Goal: Task Accomplishment & Management: Manage account settings

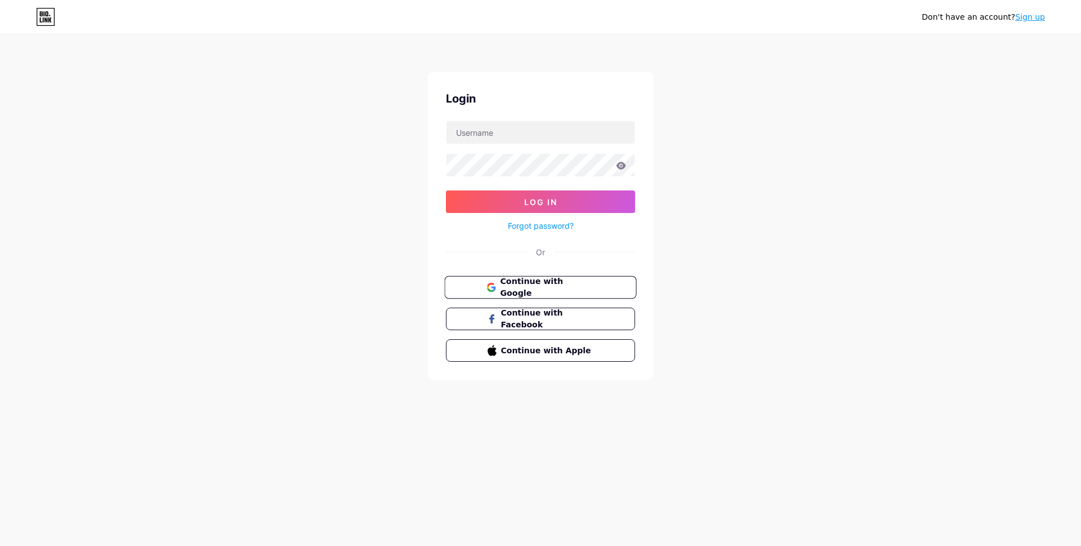
click at [601, 283] on button "Continue with Google" at bounding box center [540, 287] width 192 height 23
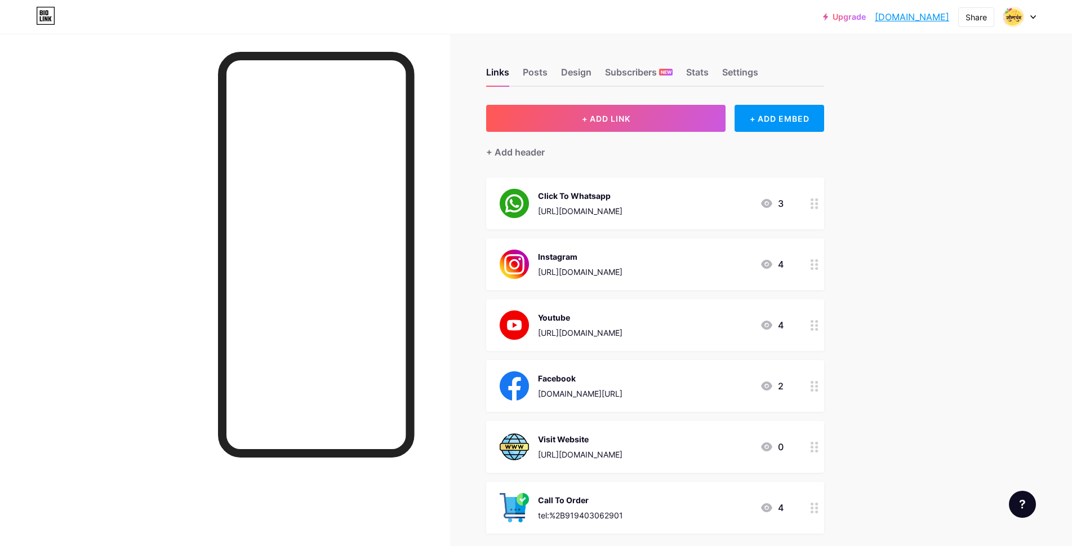
click at [622, 393] on div "[DOMAIN_NAME][URL]" at bounding box center [580, 393] width 84 height 12
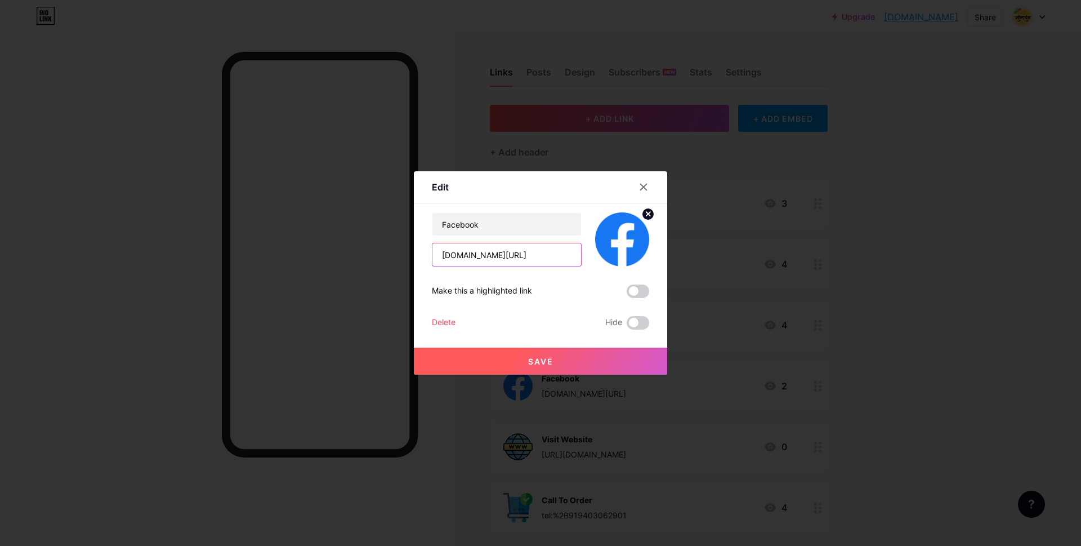
click at [435, 254] on input "[DOMAIN_NAME][URL]" at bounding box center [507, 254] width 149 height 23
drag, startPoint x: 435, startPoint y: 254, endPoint x: 582, endPoint y: 266, distance: 148.1
click at [582, 266] on div "Facebook [DOMAIN_NAME][URL] Make this a highlighted link Delete Hide Save" at bounding box center [540, 270] width 217 height 117
paste input "[URL][DOMAIN_NAME]"
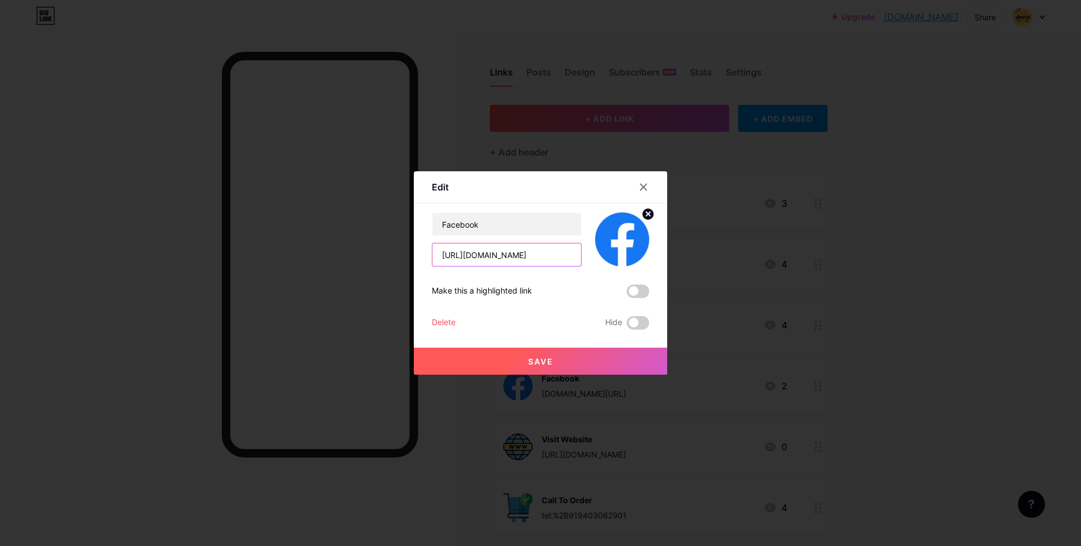
scroll to position [0, 42]
type input "[URL][DOMAIN_NAME]"
click at [574, 355] on button "Save" at bounding box center [540, 360] width 253 height 27
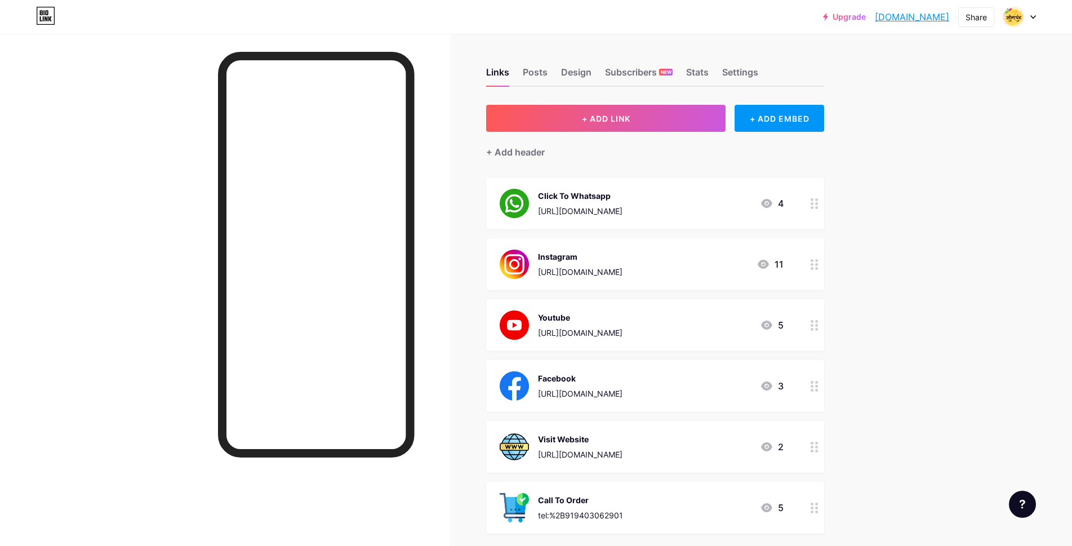
click at [755, 266] on div "Instagram [URL][DOMAIN_NAME] 11" at bounding box center [642, 263] width 284 height 29
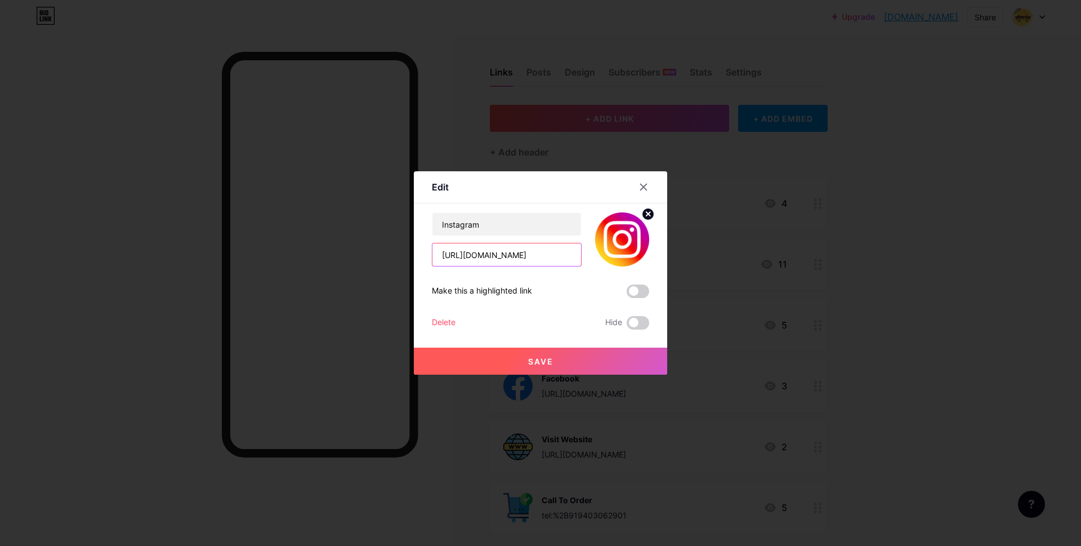
scroll to position [0, 81]
drag, startPoint x: 436, startPoint y: 254, endPoint x: 632, endPoint y: 256, distance: 196.6
click at [632, 256] on div "Instagram [URL][DOMAIN_NAME]" at bounding box center [540, 239] width 217 height 54
paste input "usinessgroup/profilecard/?igsh=MXJnMWN5d3ZqM3JuMA=="
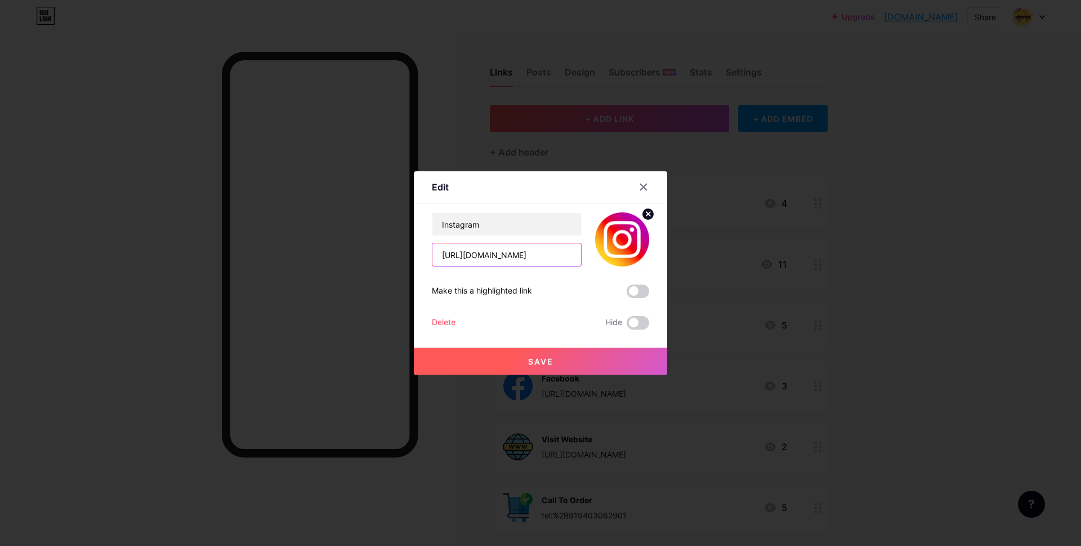
type input "[URL][DOMAIN_NAME]"
click at [542, 362] on span "Save" at bounding box center [540, 361] width 25 height 10
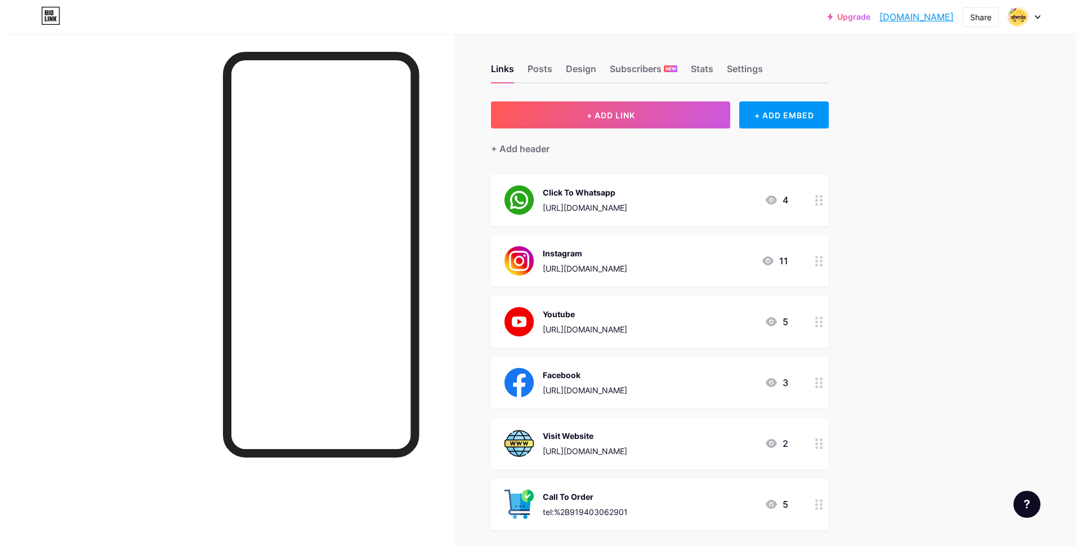
scroll to position [0, 0]
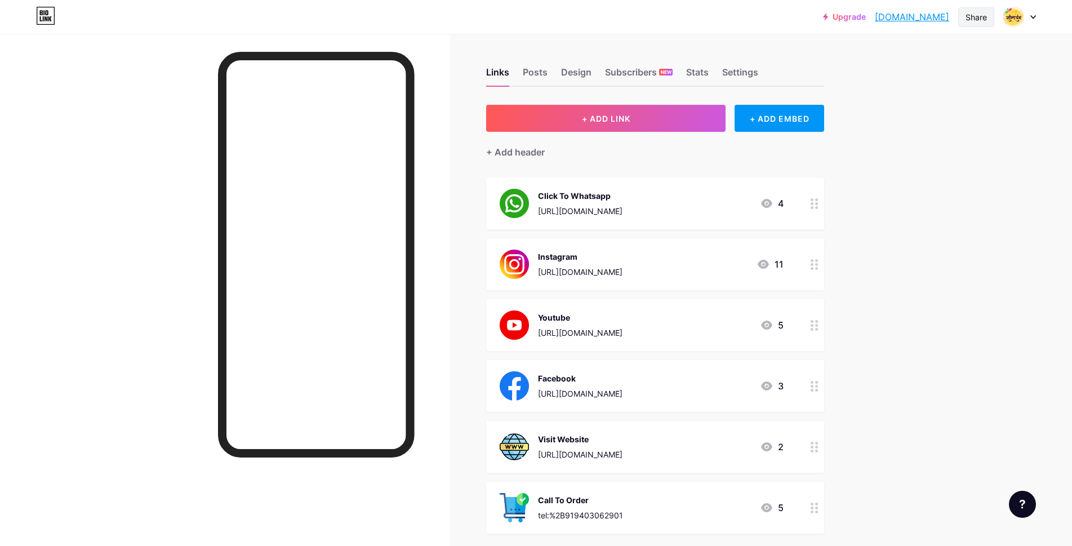
click at [973, 20] on div "Share" at bounding box center [975, 17] width 21 height 12
click at [909, 60] on div "Copy link" at bounding box center [910, 57] width 168 height 27
click at [622, 335] on div "[URL][DOMAIN_NAME]" at bounding box center [580, 333] width 84 height 12
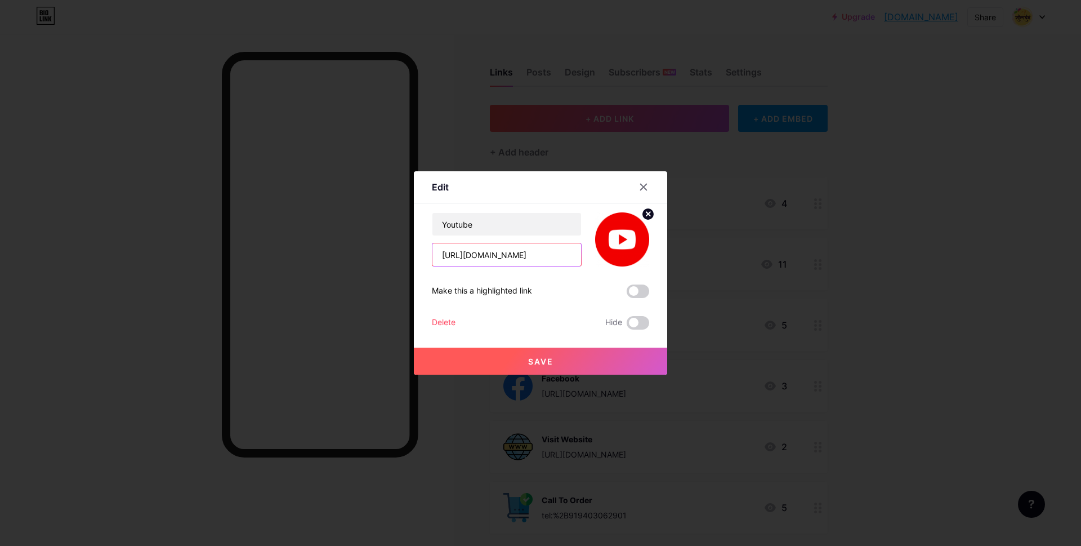
scroll to position [0, 152]
drag, startPoint x: 434, startPoint y: 252, endPoint x: 584, endPoint y: 251, distance: 149.8
click at [584, 251] on div "Youtube [URL][DOMAIN_NAME]" at bounding box center [540, 239] width 217 height 54
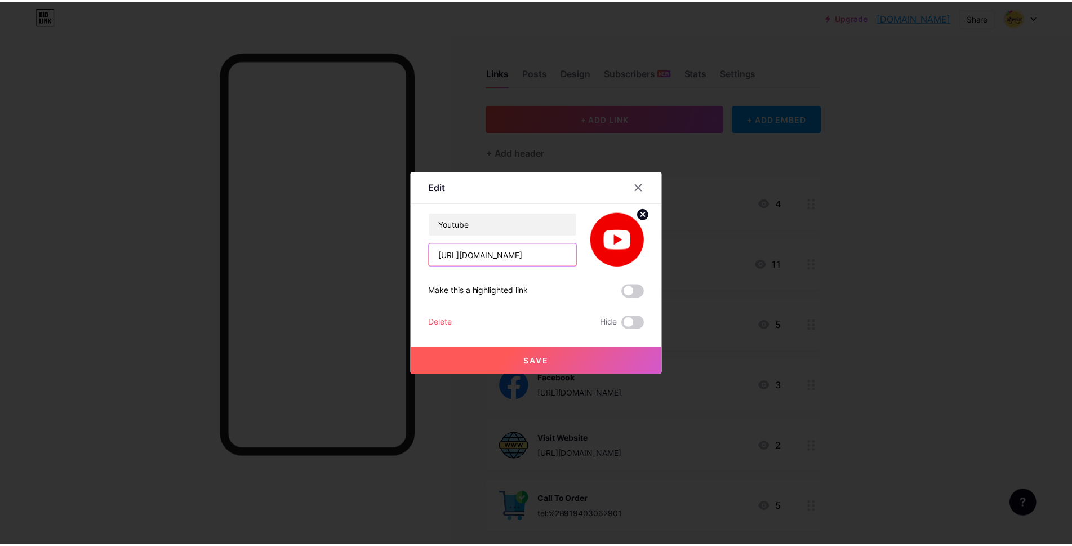
scroll to position [0, 0]
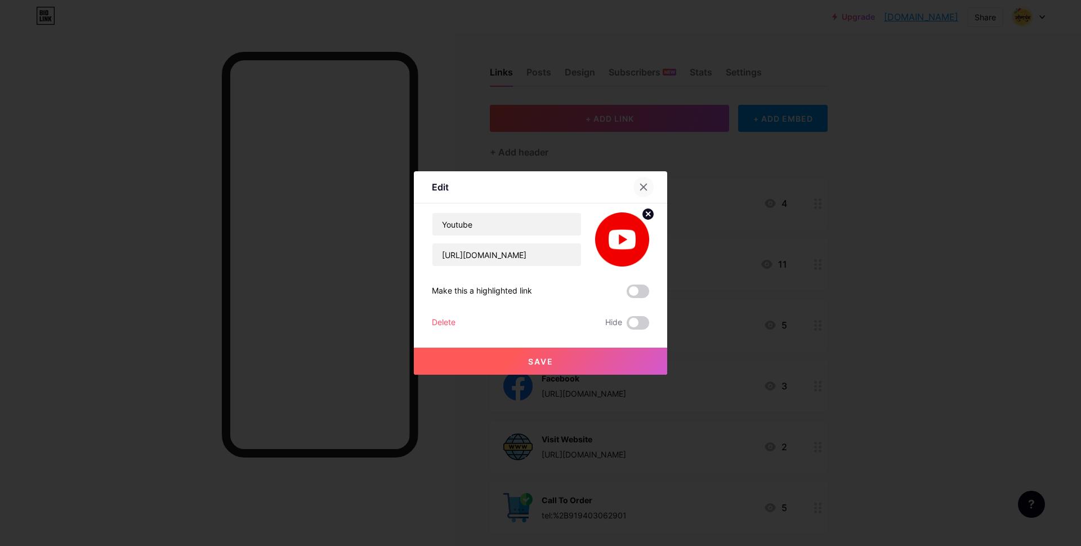
click at [639, 186] on icon at bounding box center [643, 186] width 9 height 9
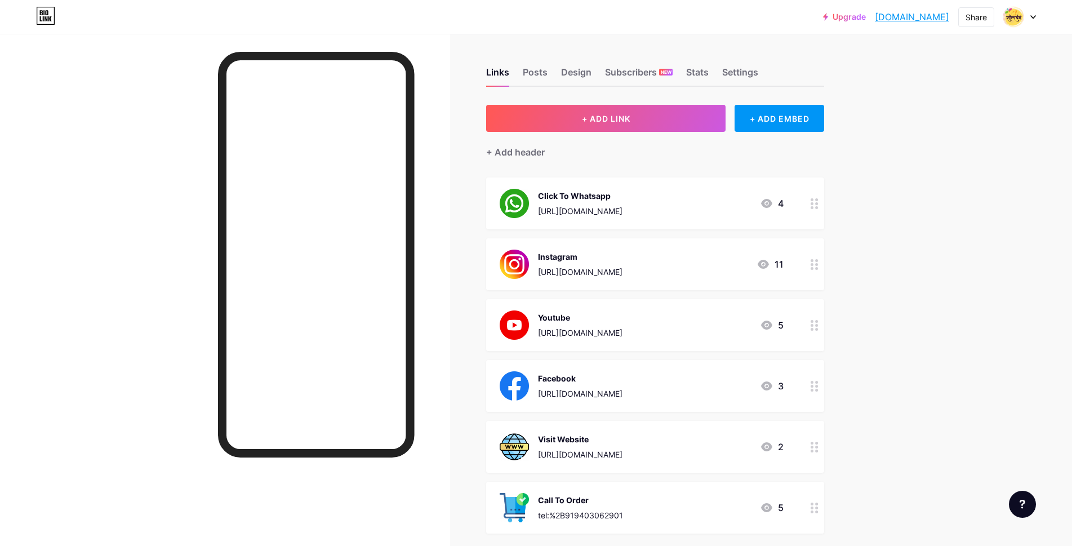
click at [1029, 23] on div at bounding box center [1019, 17] width 33 height 20
click at [951, 235] on div "Upgrade sondaryambathso... [DOMAIN_NAME] Share Switch accounts Sondaryam Busine…" at bounding box center [536, 366] width 1072 height 732
click at [622, 393] on div "[URL][DOMAIN_NAME]" at bounding box center [580, 393] width 84 height 12
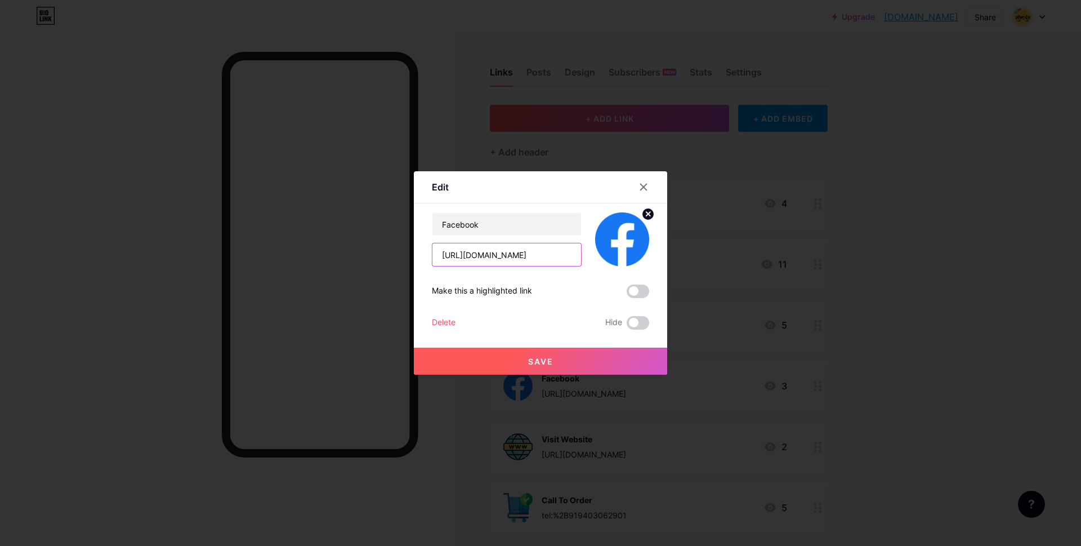
click at [515, 259] on input "[URL][DOMAIN_NAME]" at bounding box center [507, 254] width 149 height 23
click at [639, 183] on icon at bounding box center [643, 186] width 9 height 9
